Goal: Task Accomplishment & Management: Manage account settings

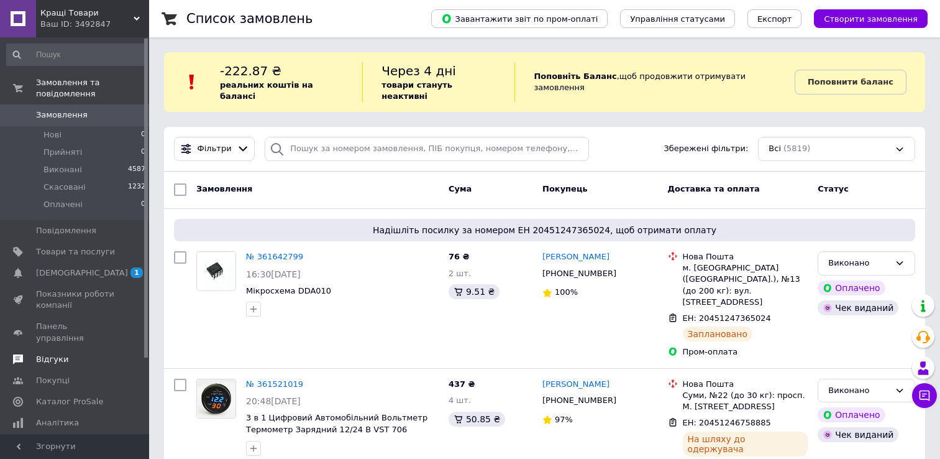
click at [57, 349] on link "Відгуки" at bounding box center [76, 359] width 153 height 21
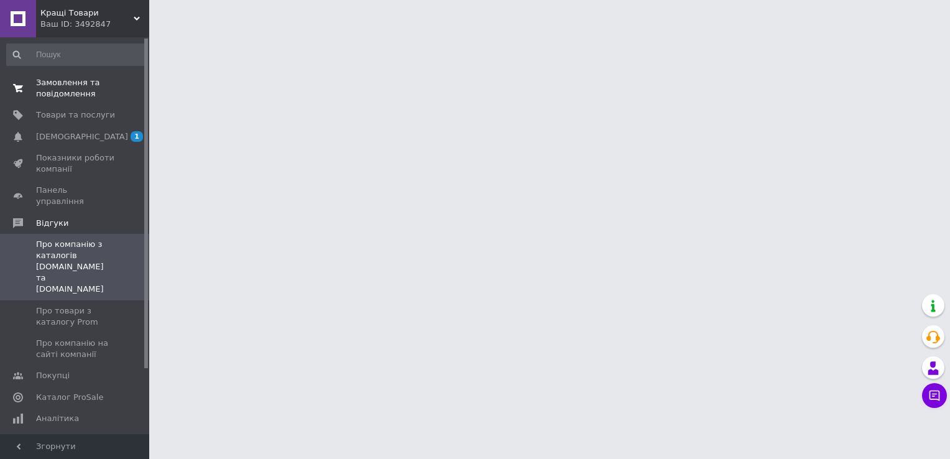
click at [68, 77] on span "Замовлення та повідомлення" at bounding box center [75, 88] width 79 height 22
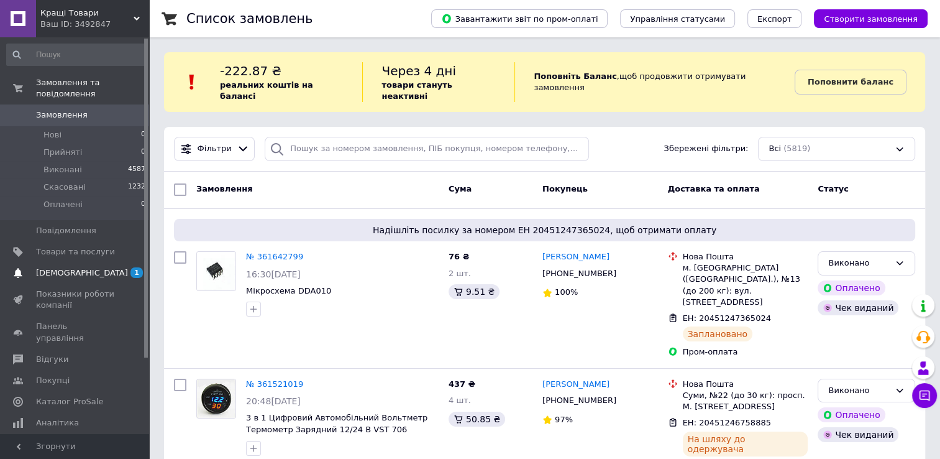
click at [72, 267] on span "[DEMOGRAPHIC_DATA]" at bounding box center [82, 272] width 92 height 11
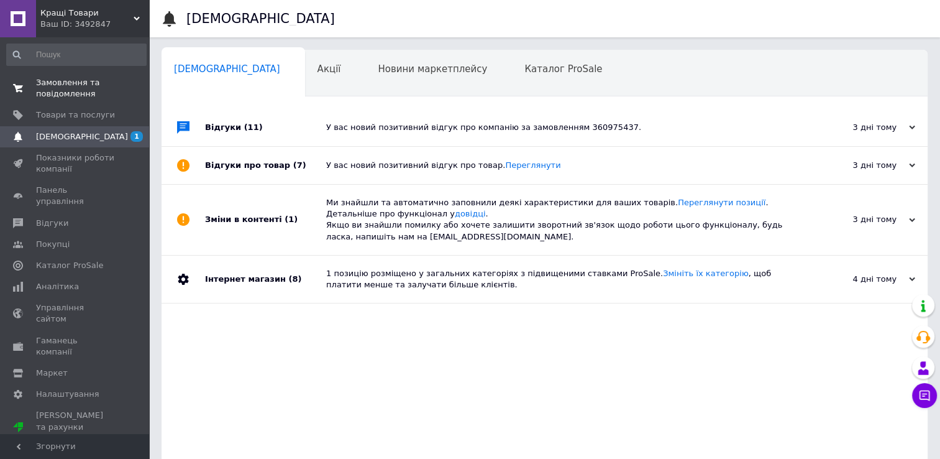
click at [62, 78] on span "Замовлення та повідомлення" at bounding box center [75, 88] width 79 height 22
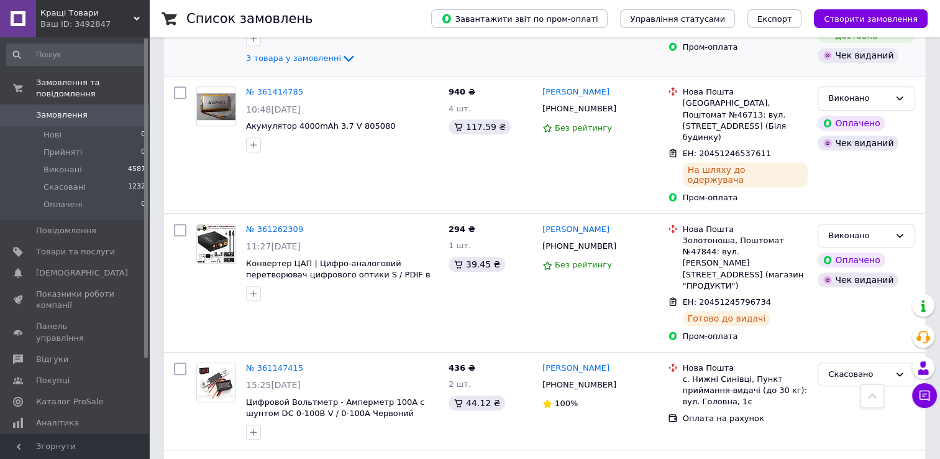
scroll to position [746, 0]
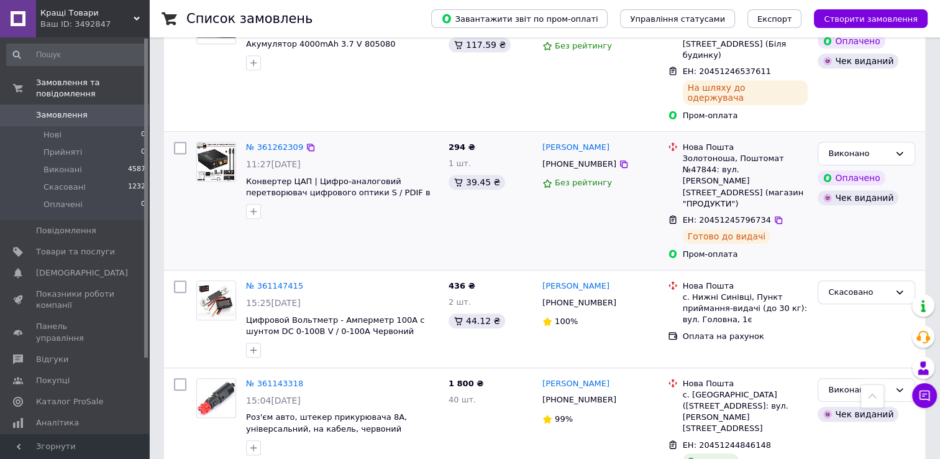
click at [176, 137] on div at bounding box center [180, 201] width 22 height 128
